Goal: Transaction & Acquisition: Purchase product/service

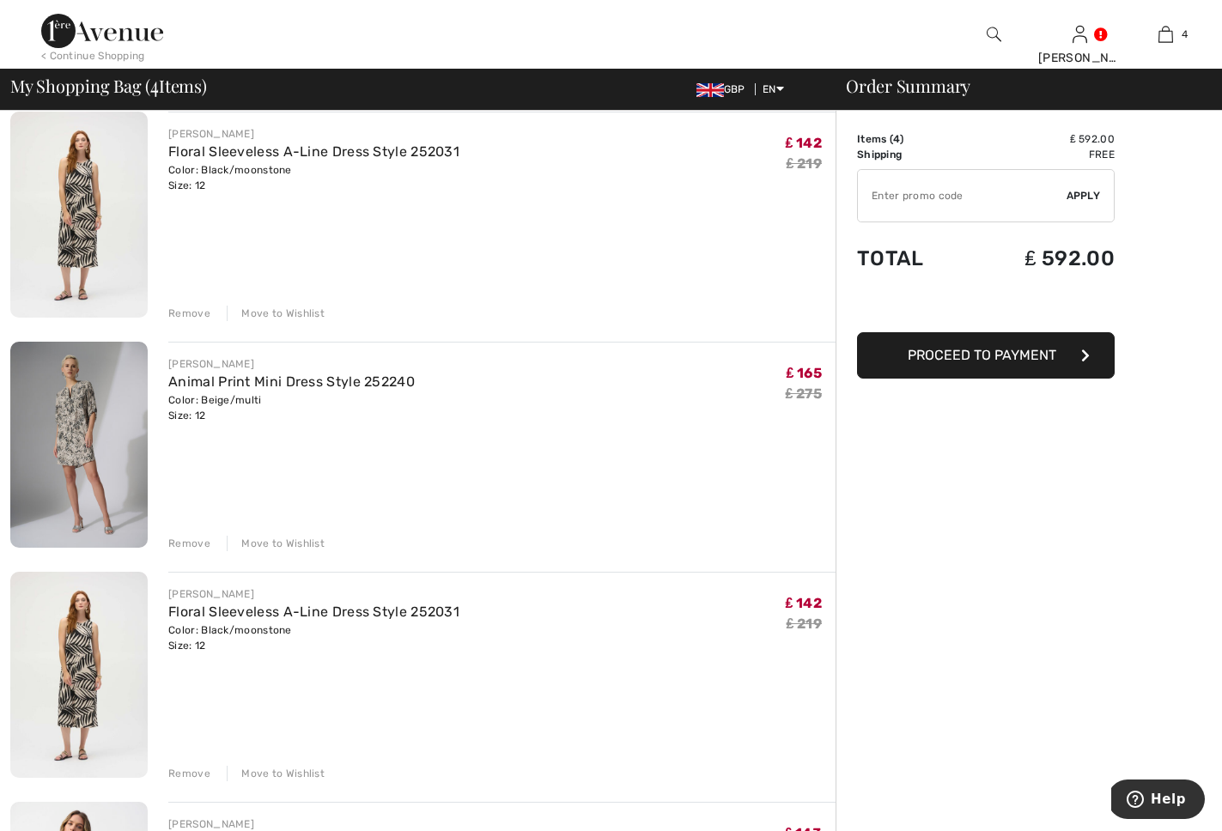
scroll to position [80, 0]
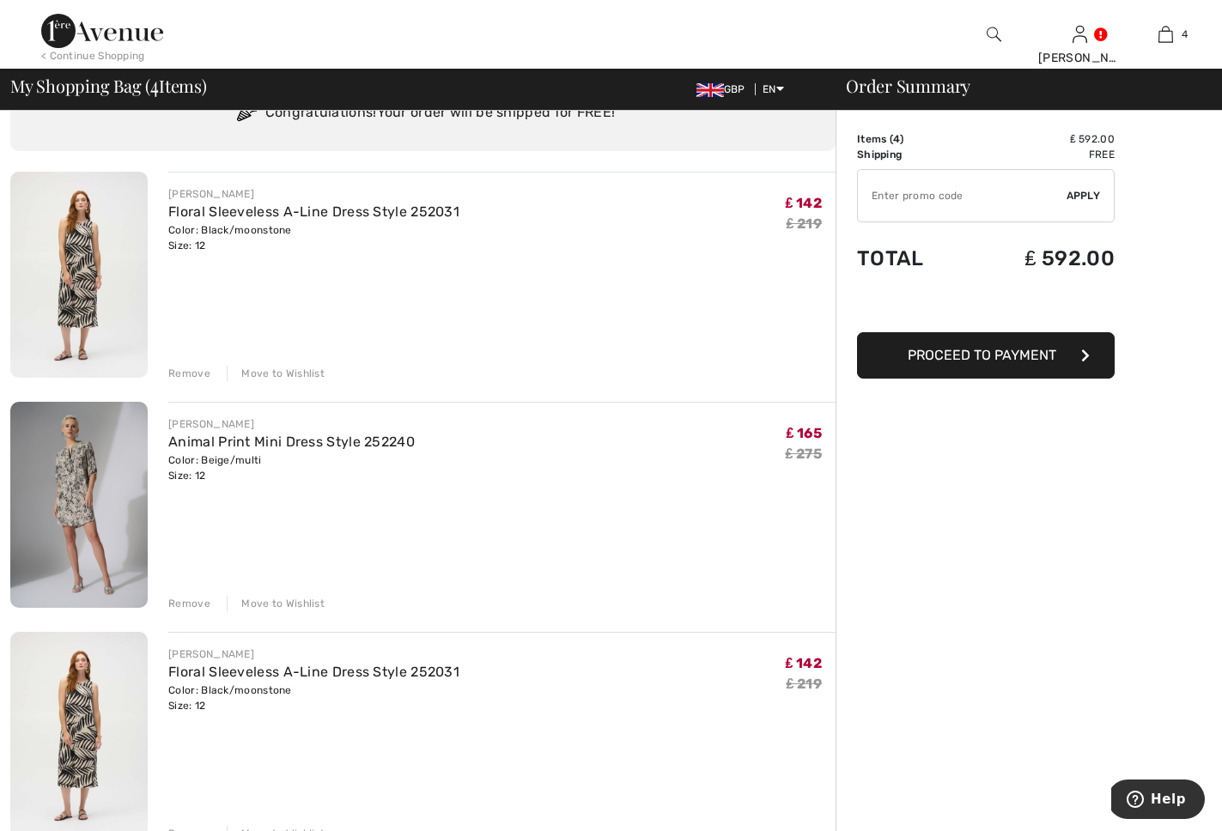
click at [197, 372] on div "Remove" at bounding box center [189, 373] width 42 height 15
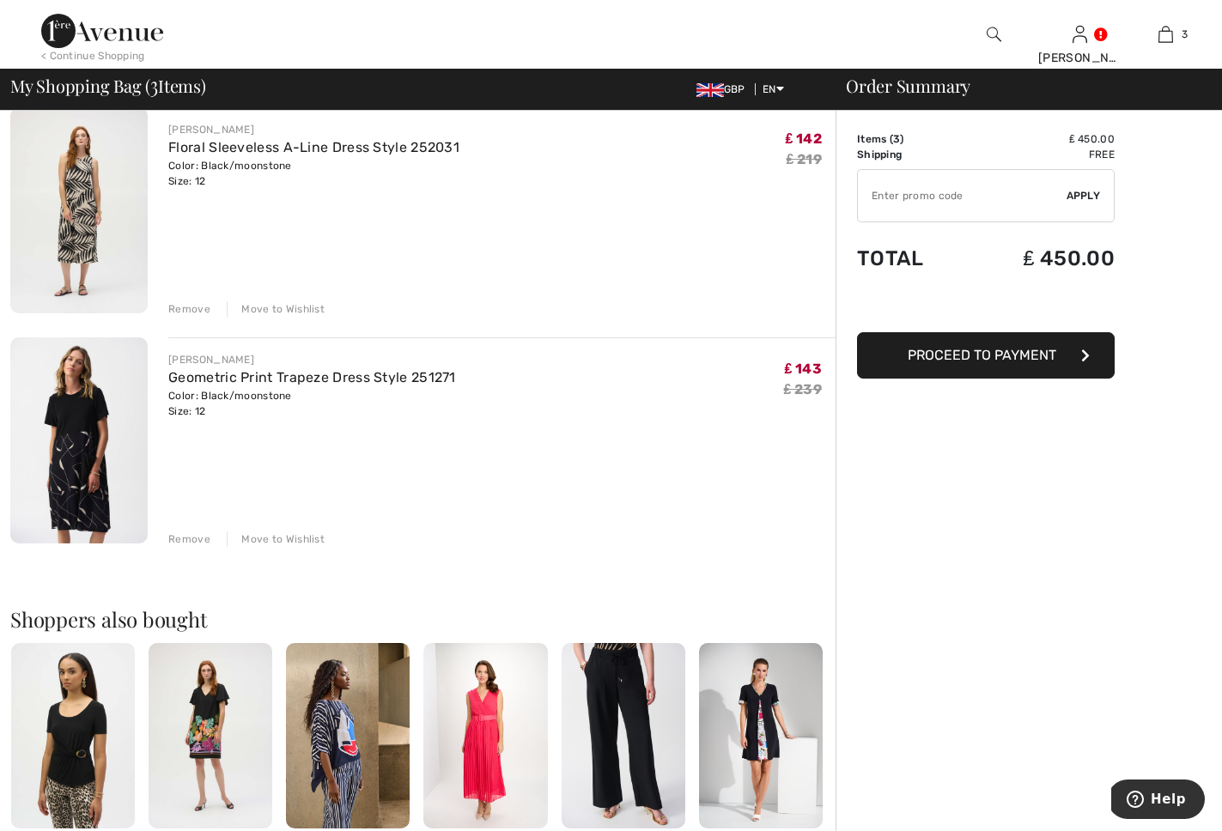
scroll to position [375, 0]
click at [90, 412] on img at bounding box center [78, 440] width 137 height 206
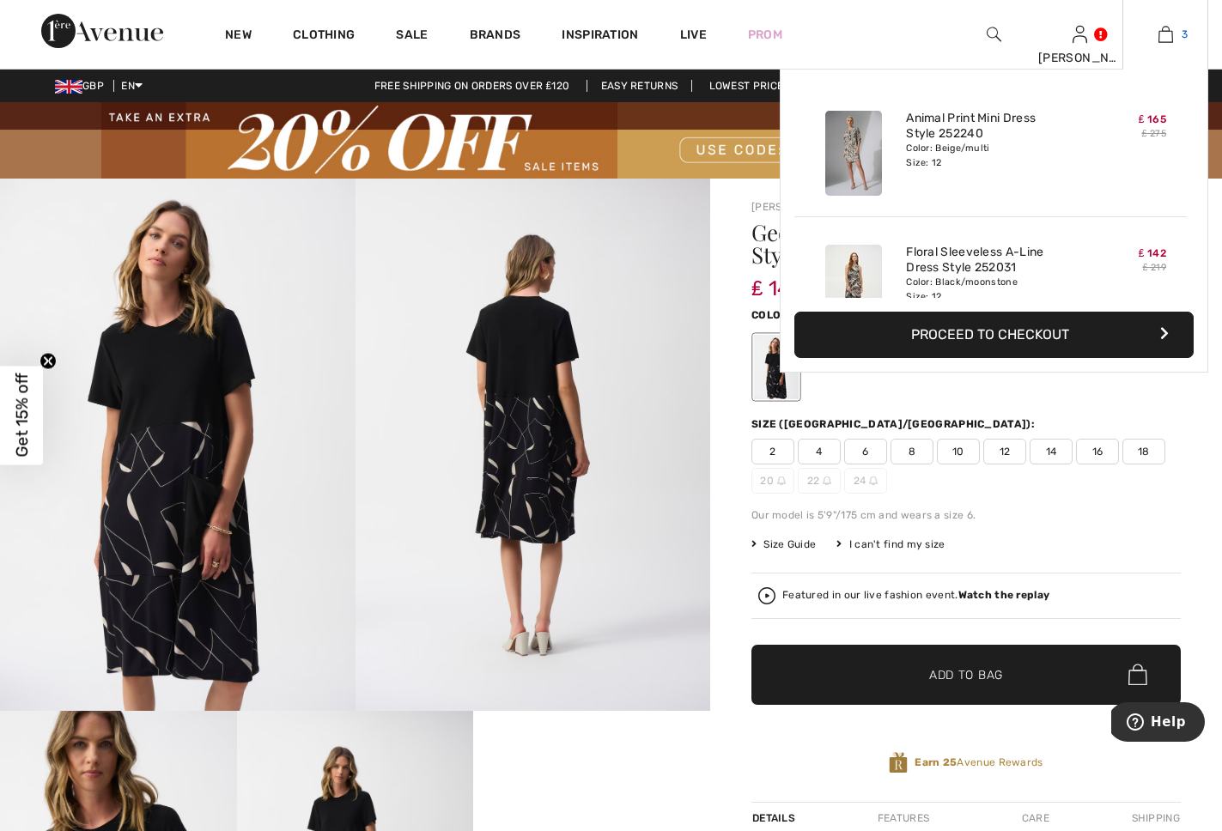
click at [1166, 39] on img at bounding box center [1165, 34] width 15 height 21
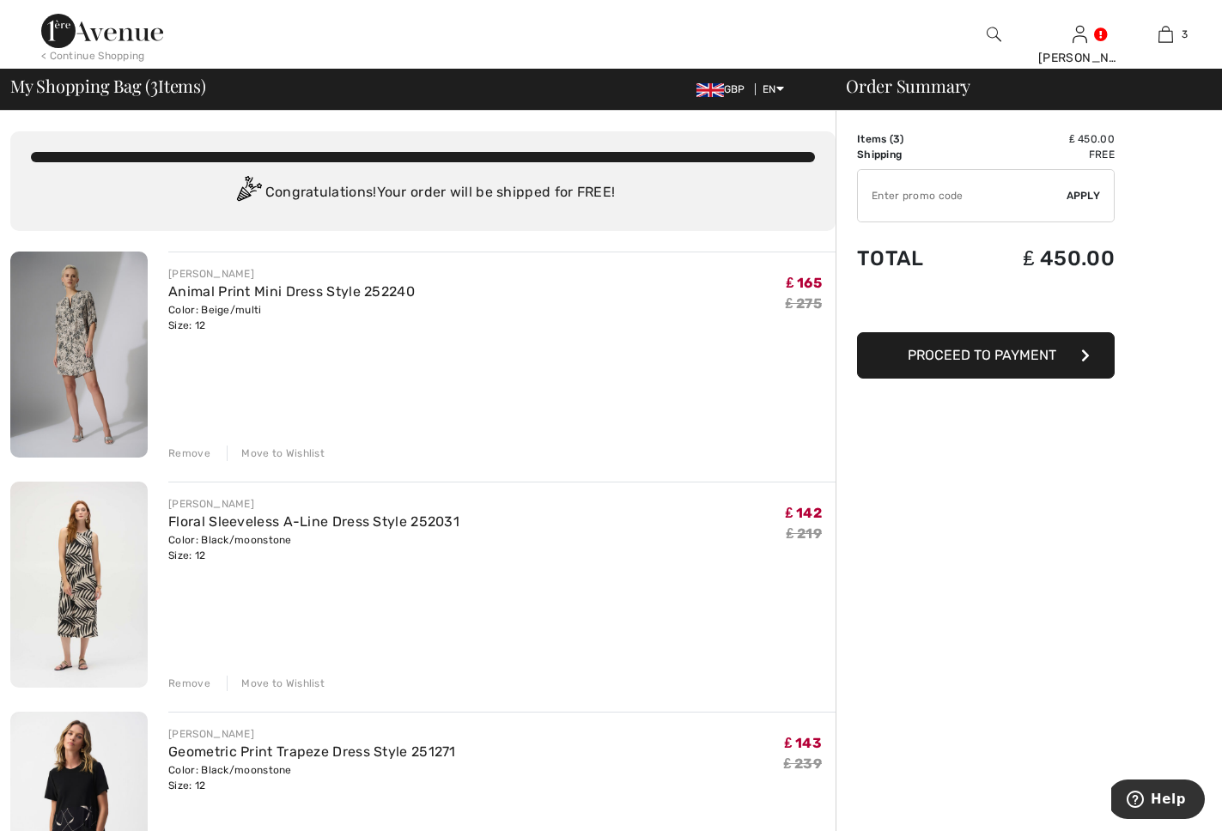
click at [67, 347] on img at bounding box center [78, 355] width 137 height 206
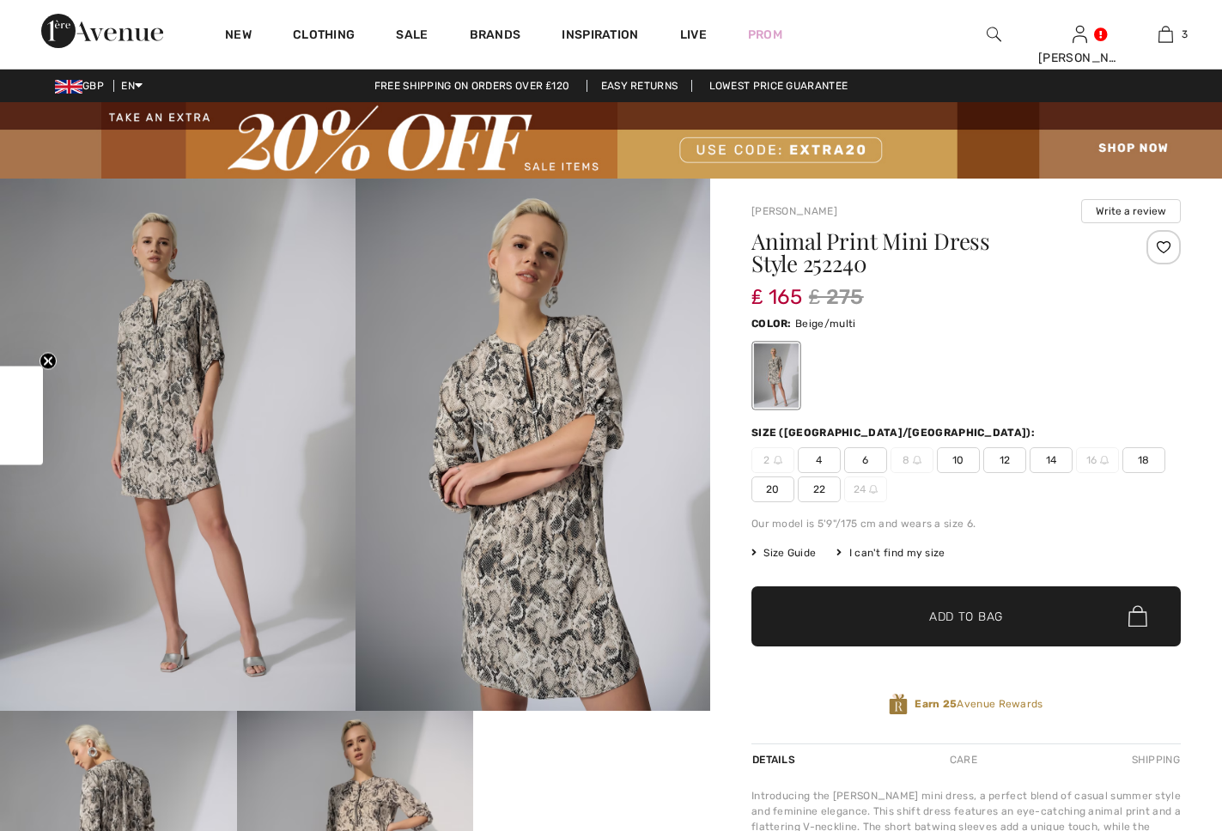
checkbox input "true"
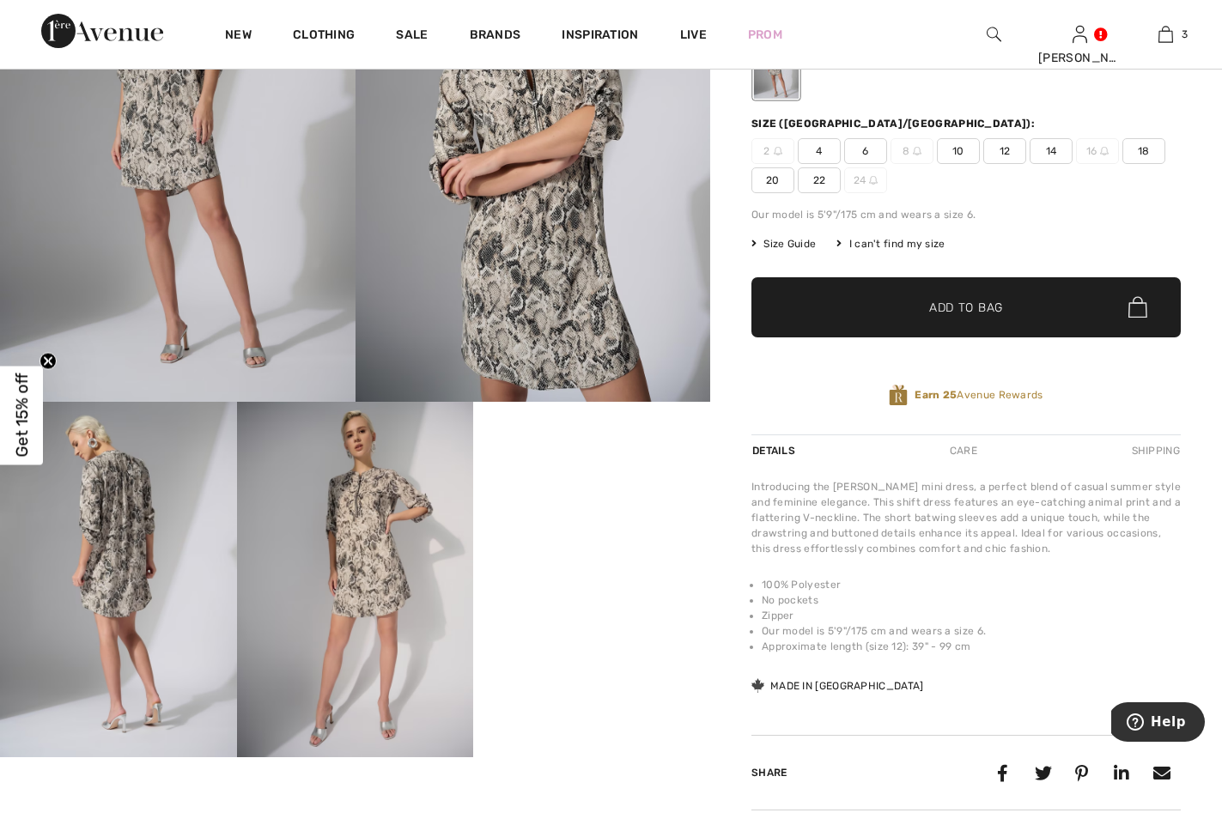
scroll to position [319, 0]
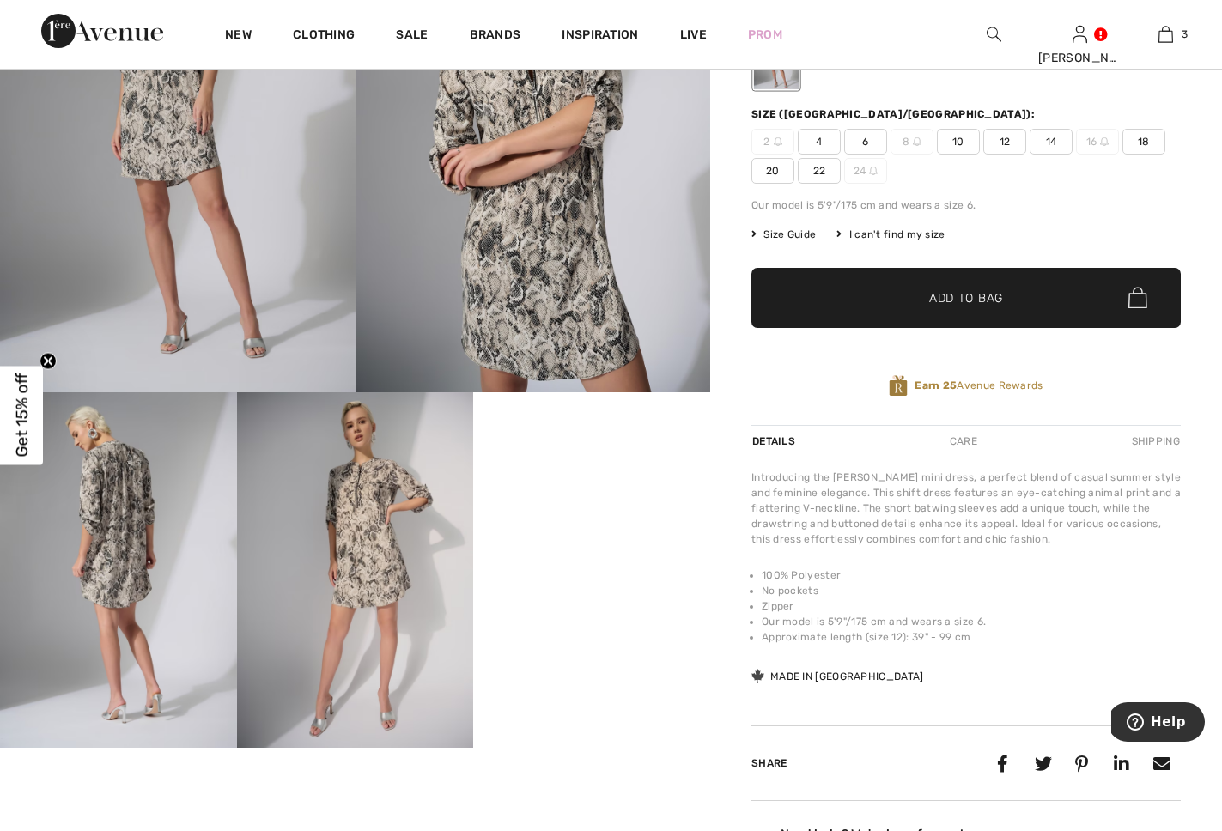
click at [124, 510] on img at bounding box center [118, 569] width 237 height 355
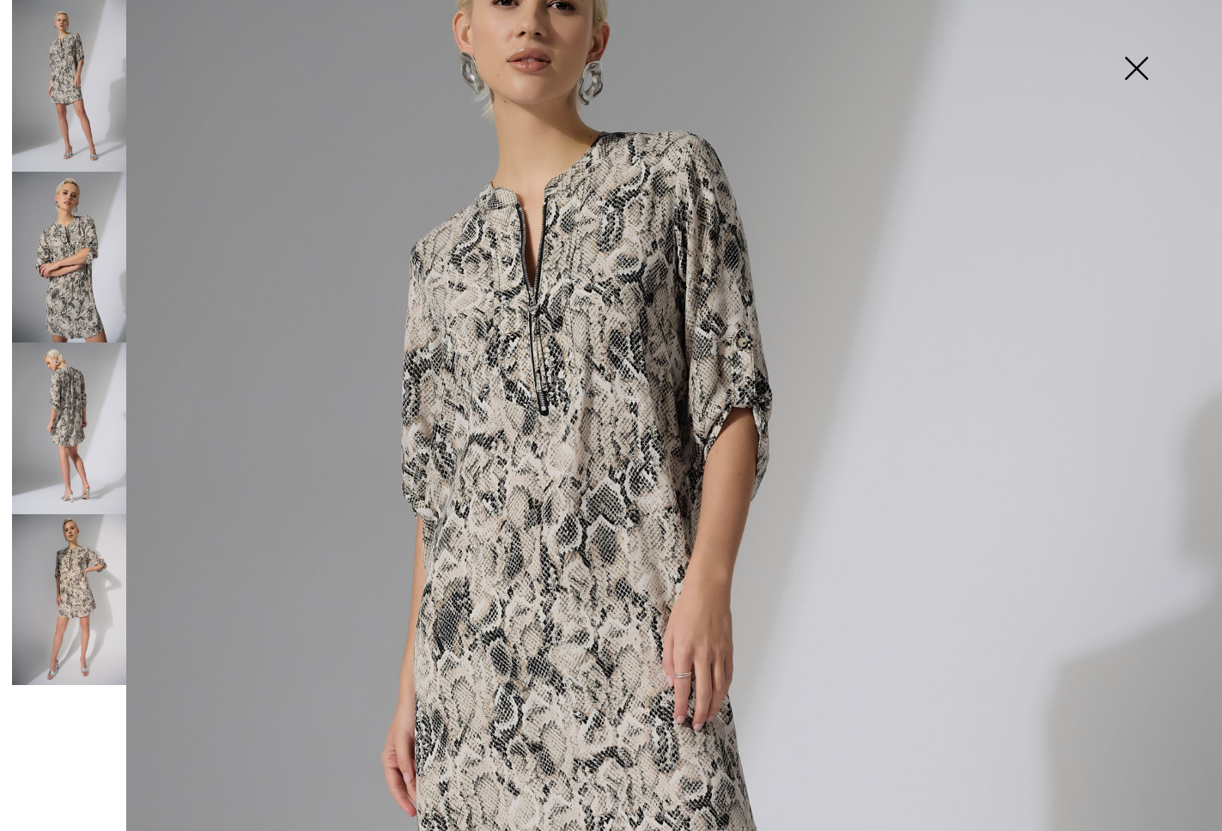
scroll to position [175, 0]
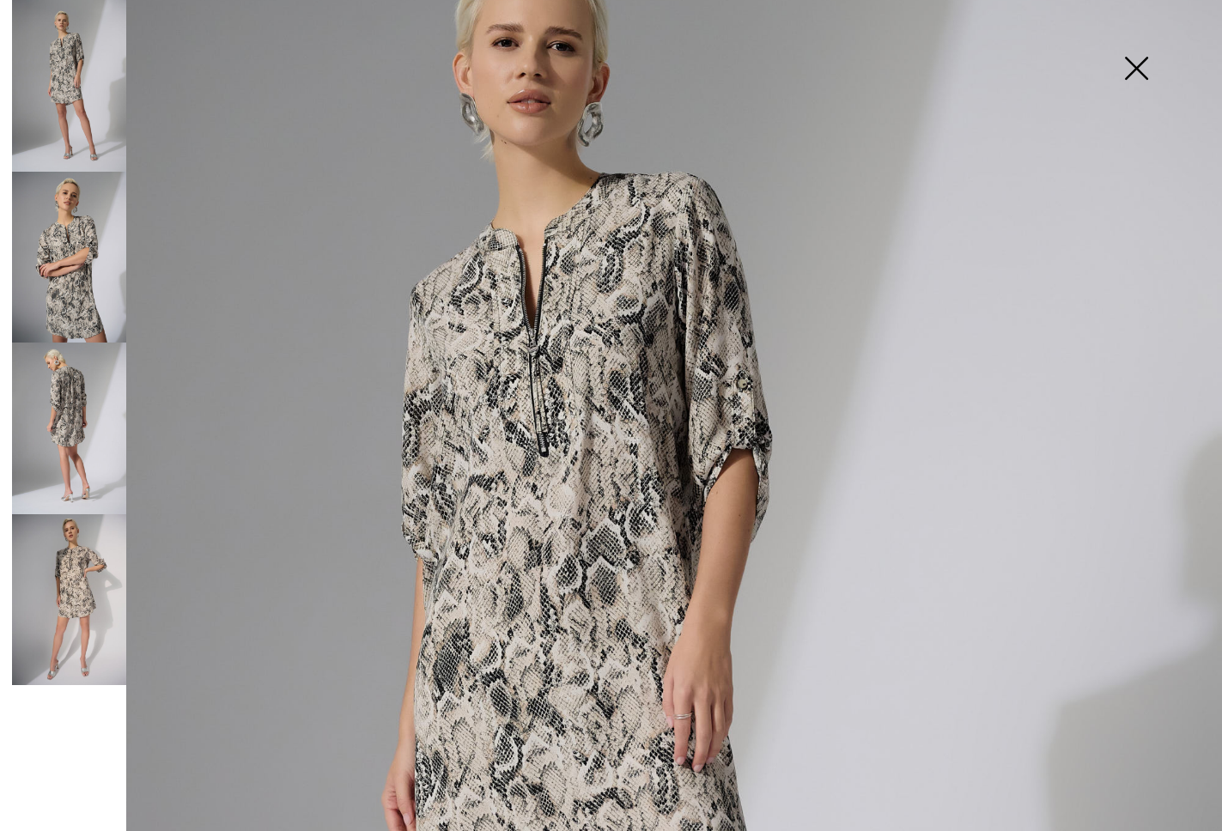
click at [82, 405] on img at bounding box center [69, 429] width 114 height 172
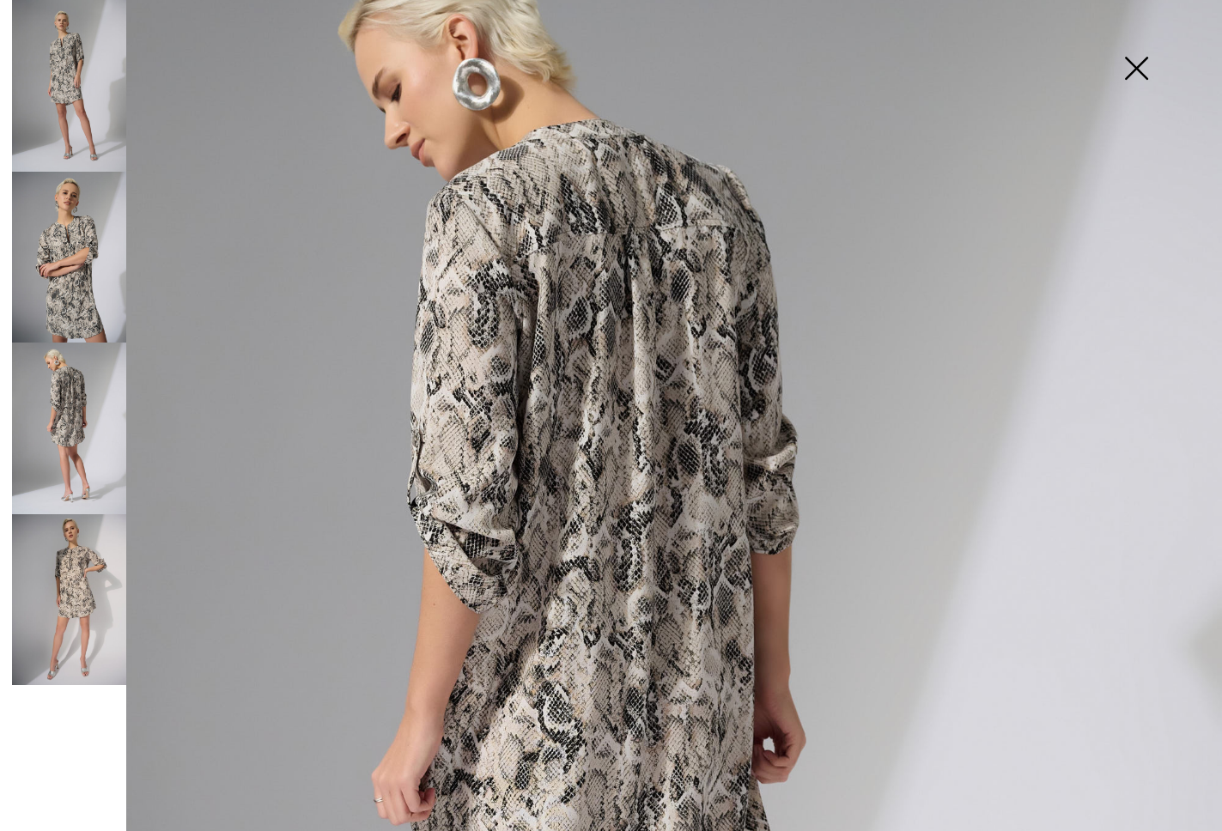
scroll to position [126, 0]
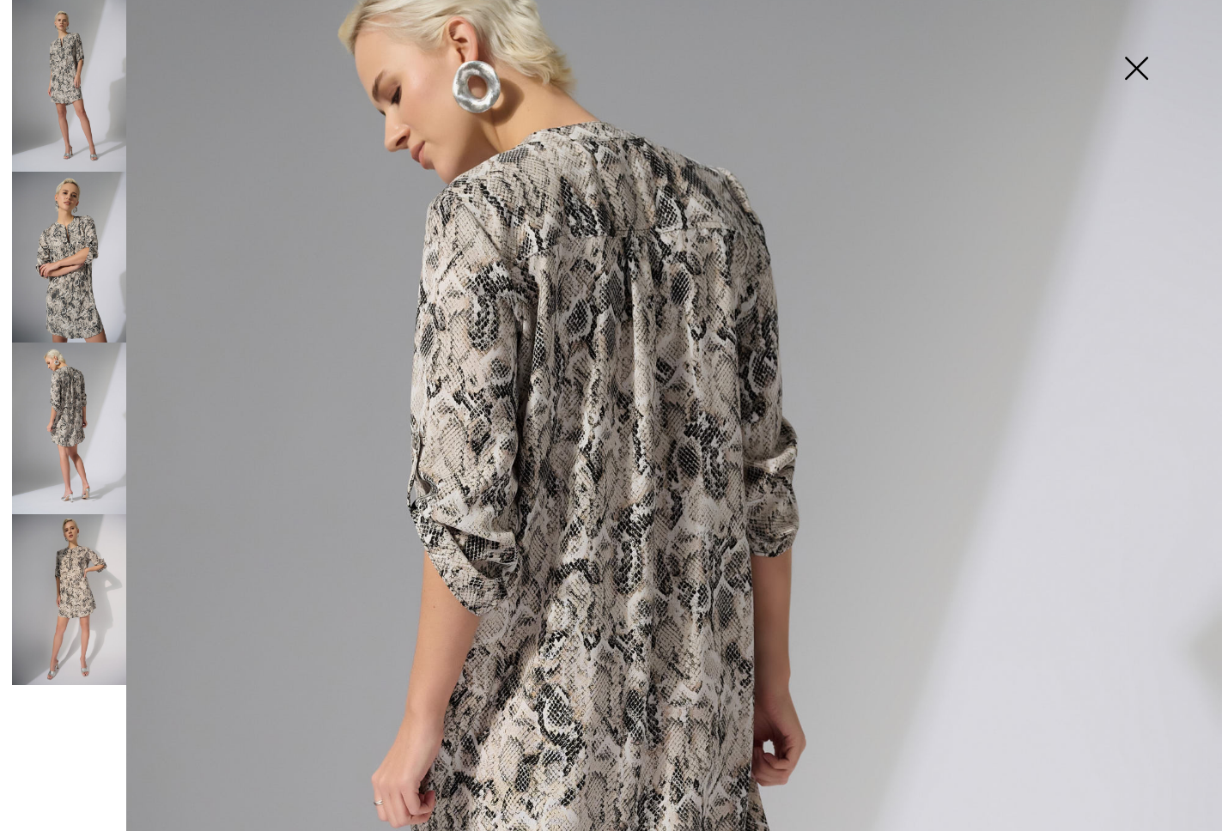
click at [58, 300] on img at bounding box center [69, 258] width 114 height 172
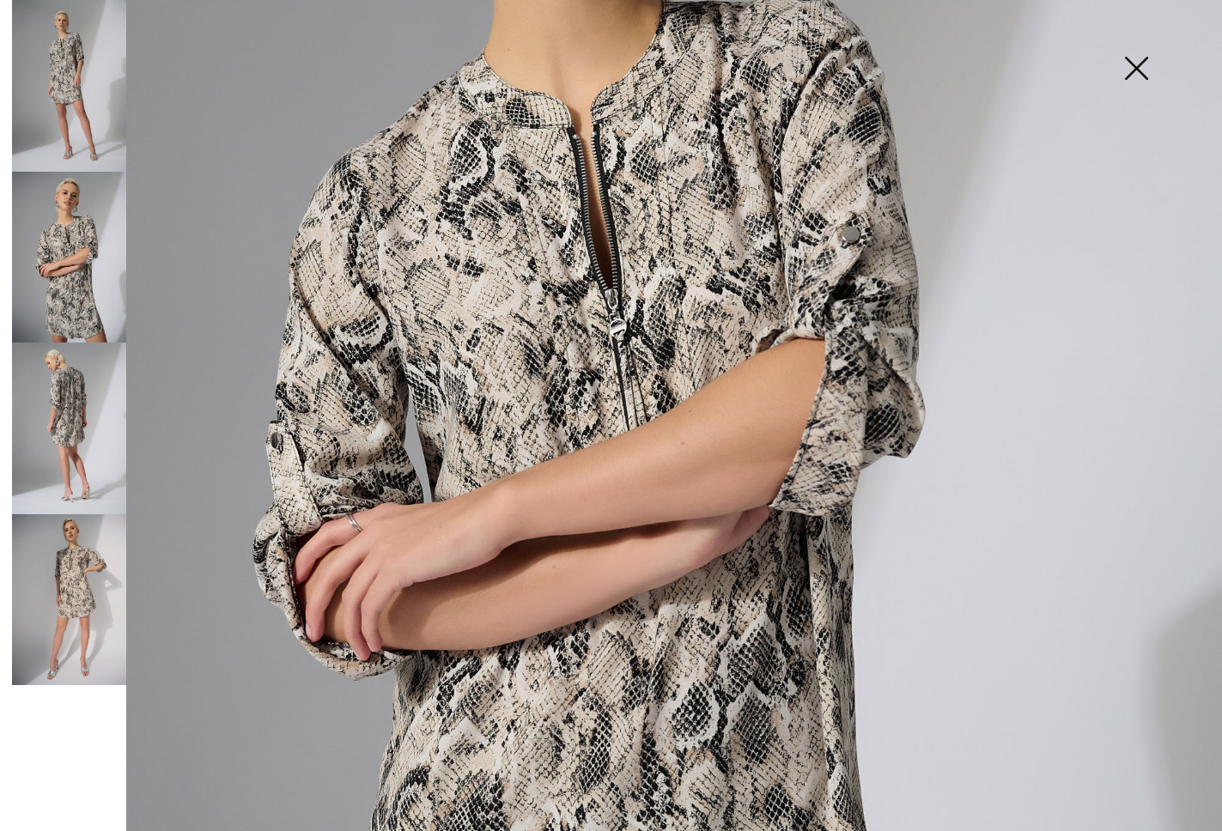
scroll to position [478, 0]
